Goal: Register for event/course

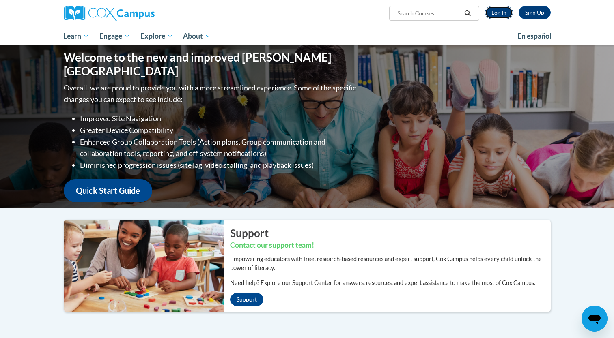
click at [504, 14] on link "Log In" at bounding box center [499, 12] width 28 height 13
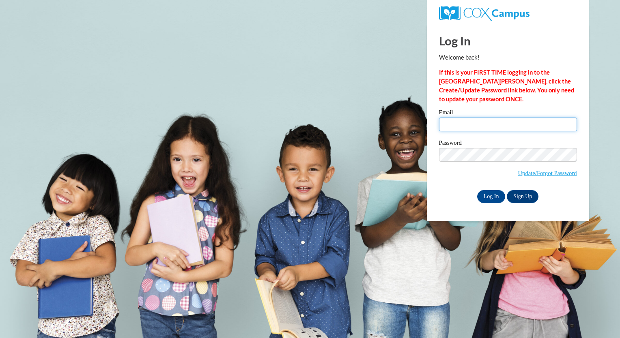
click at [458, 120] on input "Email" at bounding box center [508, 125] width 138 height 14
click at [461, 122] on input "Email" at bounding box center [508, 125] width 138 height 14
type input "akwolf@butler.edu"
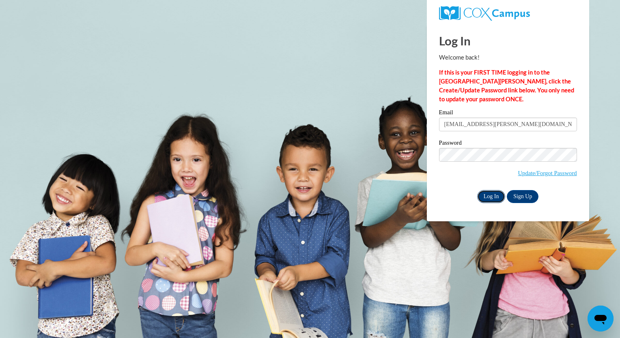
click at [482, 196] on input "Log In" at bounding box center [491, 196] width 28 height 13
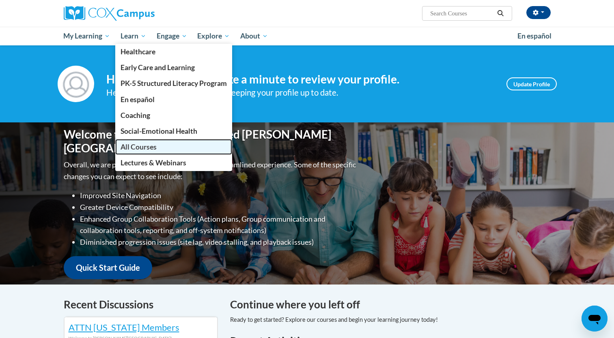
click at [139, 145] on span "All Courses" at bounding box center [138, 147] width 36 height 9
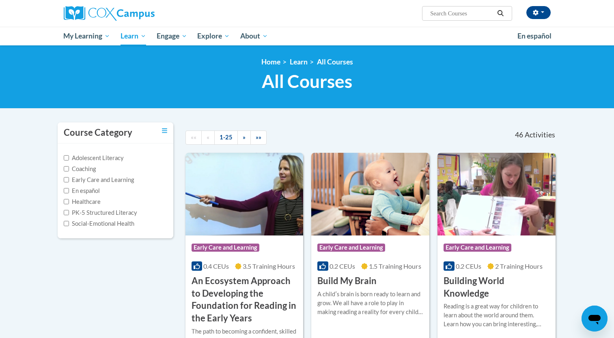
click at [313, 127] on div "«« « 1-25 » »»" at bounding box center [259, 137] width 160 height 30
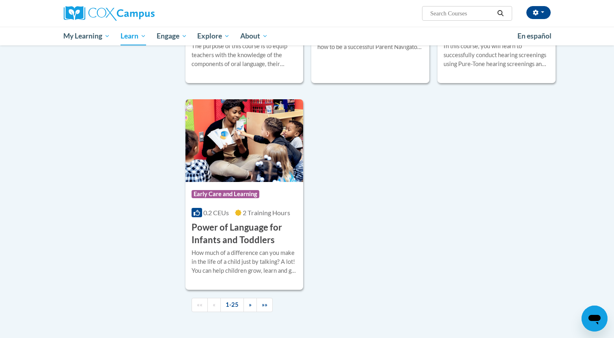
scroll to position [1801, 0]
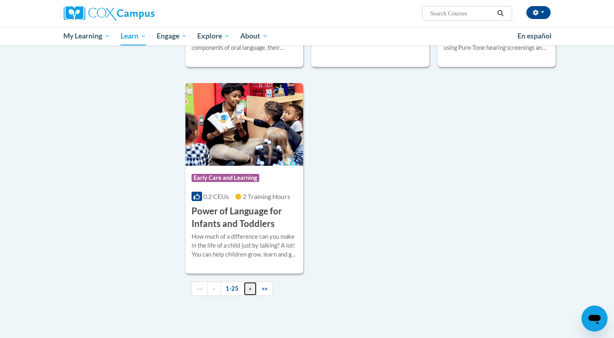
click at [249, 292] on span "»" at bounding box center [250, 288] width 3 height 7
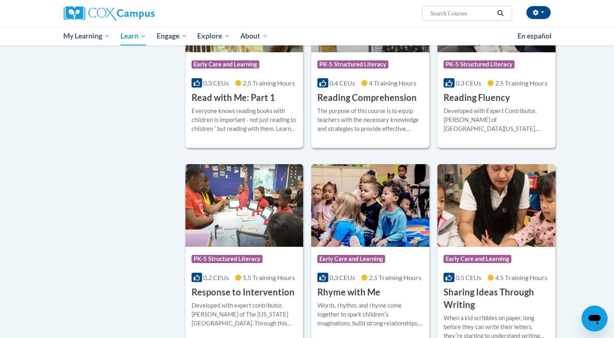
scroll to position [350, 0]
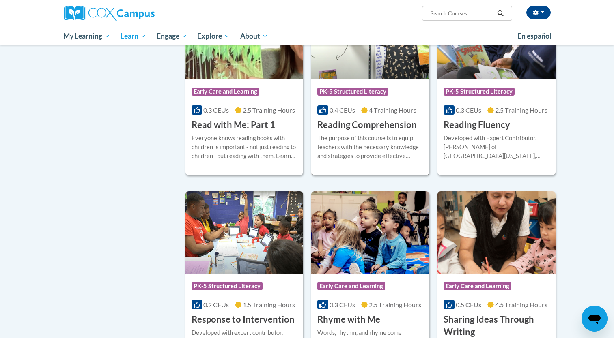
click at [344, 124] on h3 "Reading Comprehension" at bounding box center [366, 125] width 99 height 13
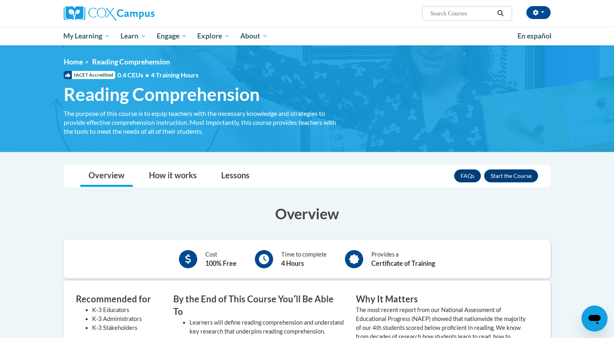
click at [206, 213] on h3 "Overview" at bounding box center [307, 214] width 487 height 20
click at [526, 175] on button "Enroll" at bounding box center [511, 176] width 54 height 13
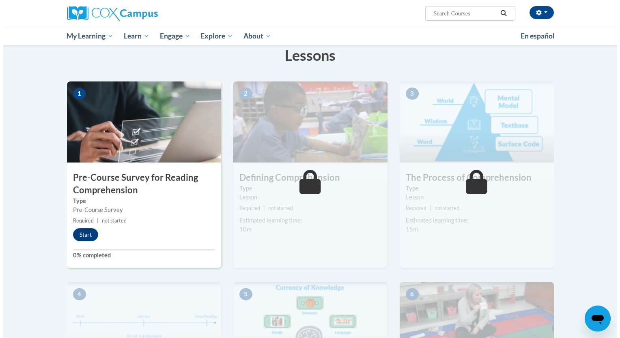
scroll to position [130, 0]
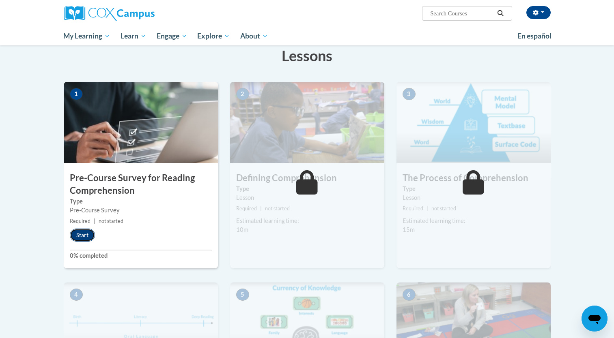
drag, startPoint x: 75, startPoint y: 240, endPoint x: 73, endPoint y: 235, distance: 5.3
click at [73, 235] on button "Start" at bounding box center [82, 235] width 25 height 13
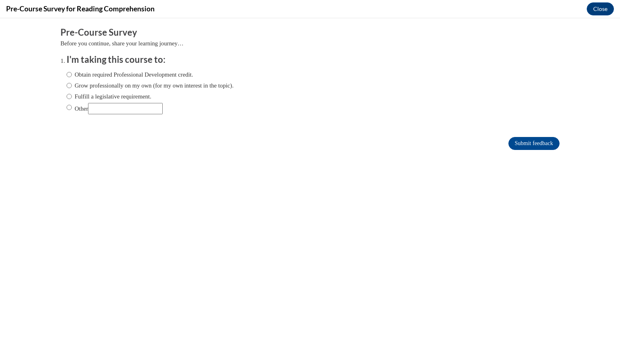
scroll to position [0, 0]
click at [181, 83] on label "Grow professionally on my own (for my own interest in the topic)." at bounding box center [150, 85] width 167 height 9
click at [72, 83] on input "Grow professionally on my own (for my own interest in the topic)." at bounding box center [69, 85] width 5 height 9
radio input "true"
click at [146, 75] on label "Obtain required Professional Development credit." at bounding box center [130, 74] width 127 height 9
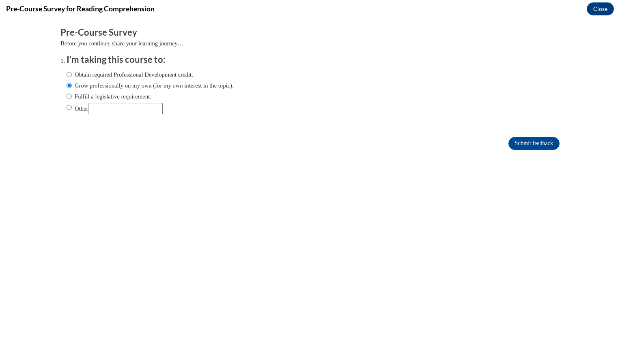
click at [72, 75] on input "Obtain required Professional Development credit." at bounding box center [69, 74] width 5 height 9
radio input "true"
click at [526, 145] on input "Submit feedback" at bounding box center [533, 143] width 51 height 13
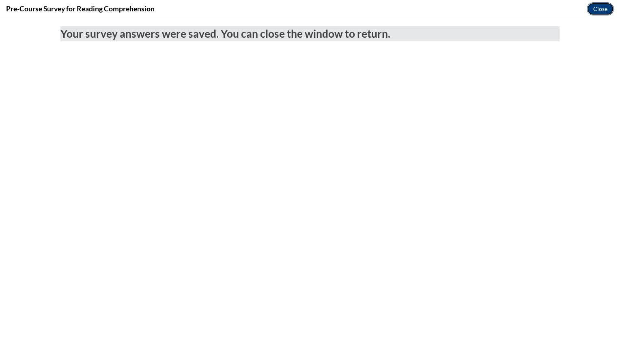
drag, startPoint x: 591, startPoint y: 7, endPoint x: 585, endPoint y: 43, distance: 36.2
click at [591, 7] on button "Close" at bounding box center [599, 8] width 27 height 13
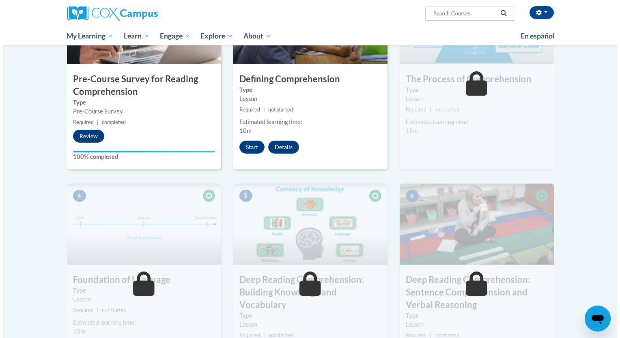
scroll to position [146, 0]
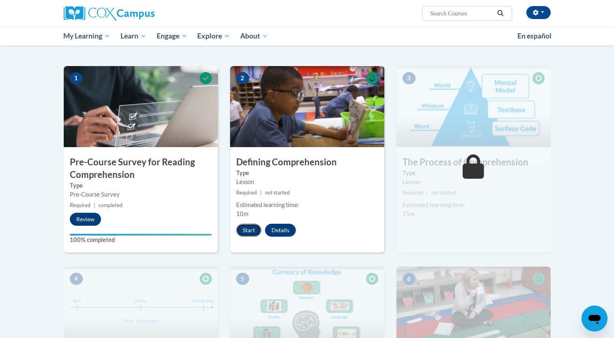
click at [246, 231] on button "Start" at bounding box center [248, 230] width 25 height 13
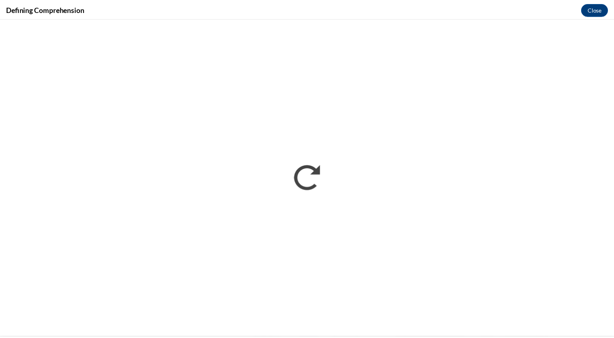
scroll to position [0, 0]
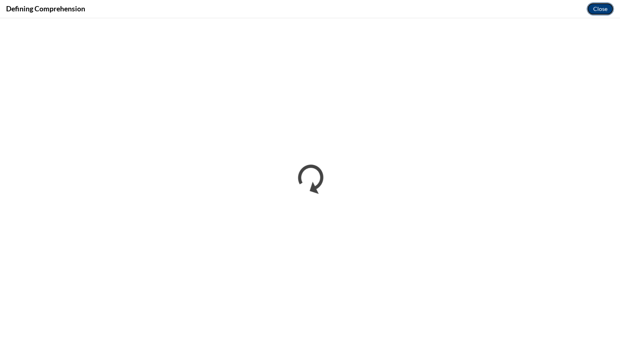
click at [597, 9] on button "Close" at bounding box center [599, 8] width 27 height 13
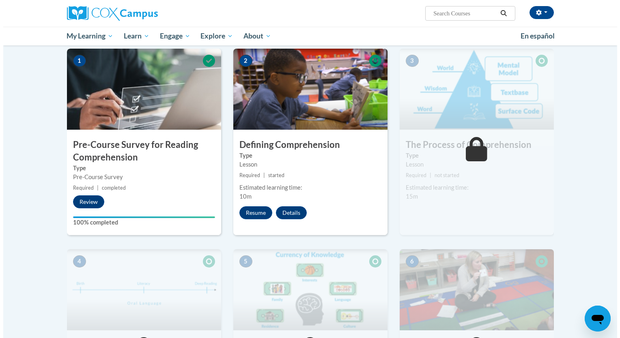
scroll to position [162, 0]
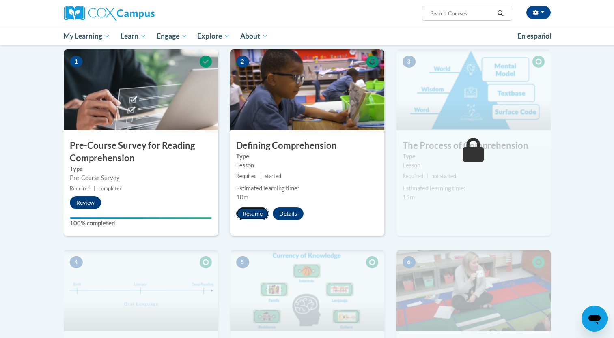
click at [250, 216] on button "Resume" at bounding box center [252, 213] width 33 height 13
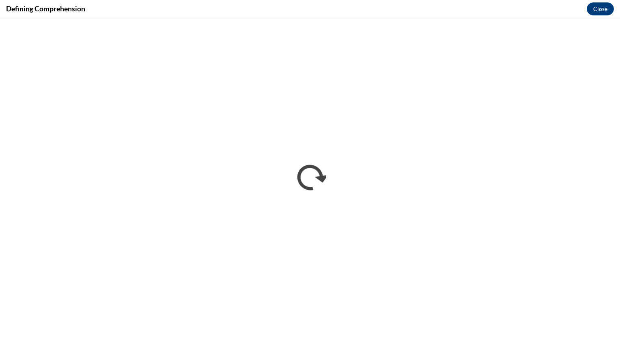
scroll to position [0, 0]
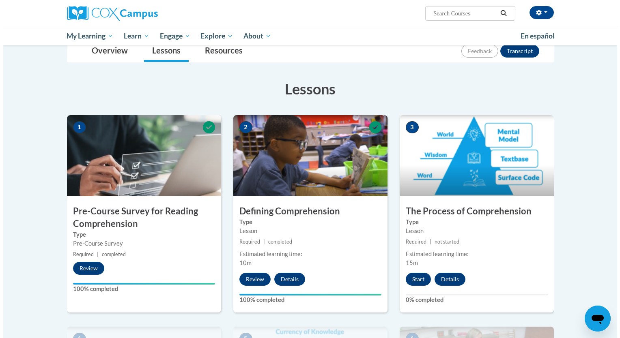
scroll to position [162, 0]
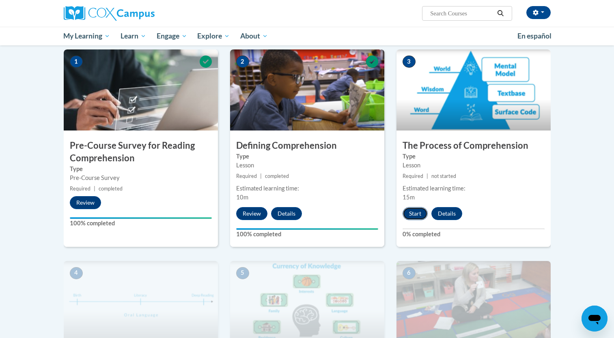
click at [414, 212] on button "Start" at bounding box center [414, 213] width 25 height 13
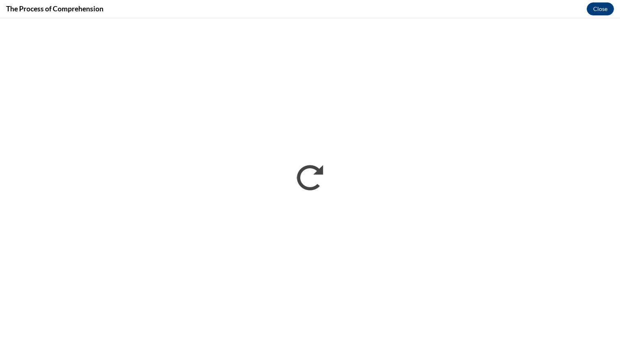
scroll to position [0, 0]
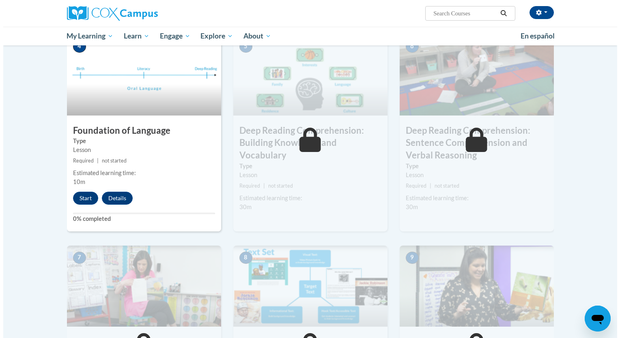
scroll to position [389, 0]
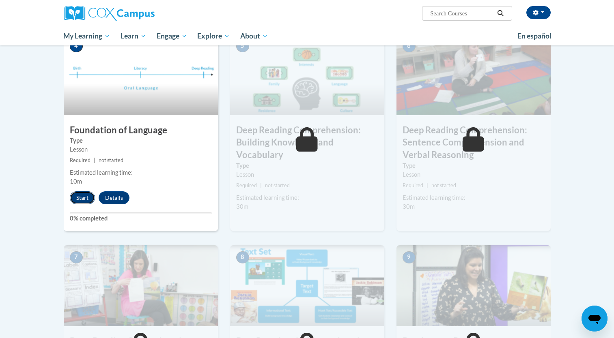
click at [85, 195] on button "Start" at bounding box center [82, 197] width 25 height 13
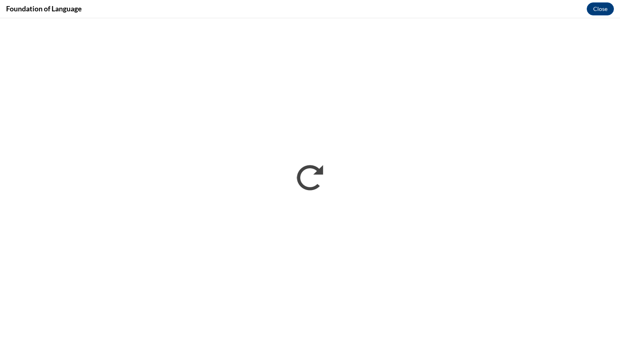
scroll to position [0, 0]
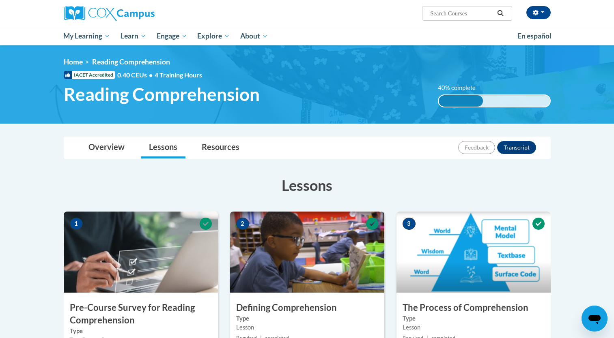
click at [350, 191] on h3 "Lessons" at bounding box center [307, 185] width 487 height 20
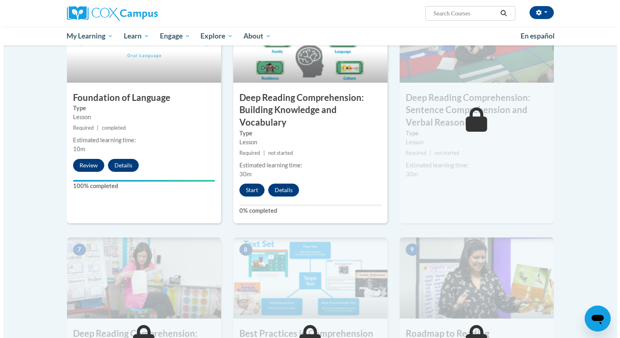
scroll to position [406, 0]
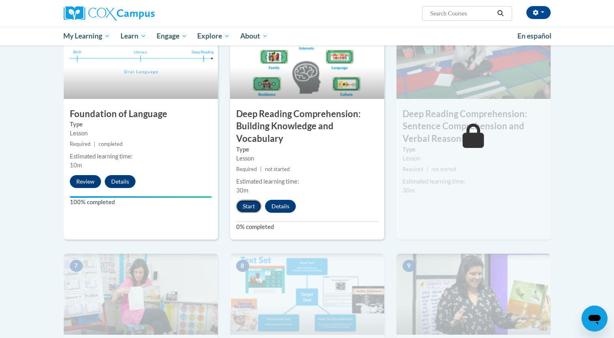
click at [251, 204] on button "Start" at bounding box center [248, 206] width 25 height 13
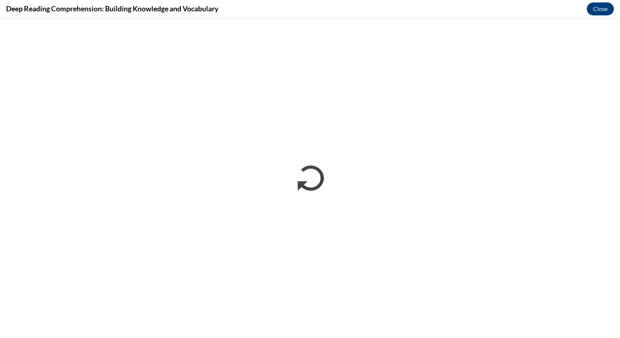
scroll to position [0, 0]
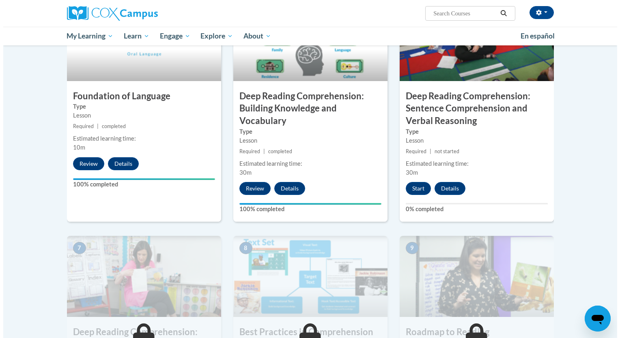
scroll to position [422, 0]
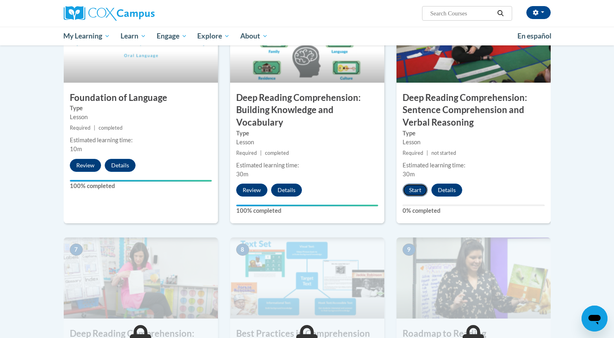
click at [412, 188] on button "Start" at bounding box center [414, 190] width 25 height 13
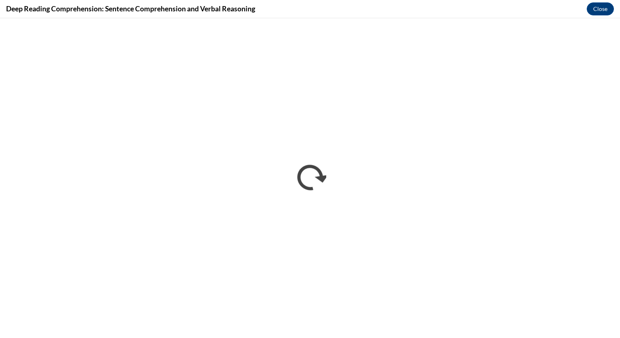
scroll to position [0, 0]
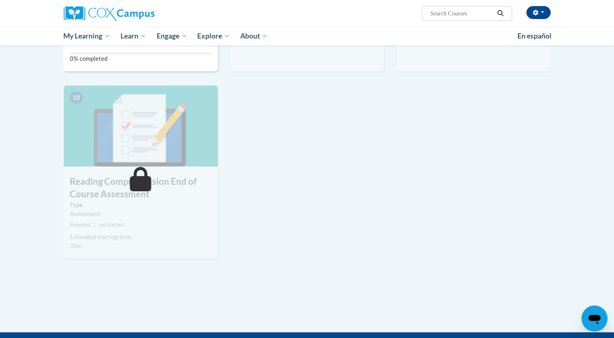
scroll to position [811, 0]
